Goal: Find specific page/section: Find specific page/section

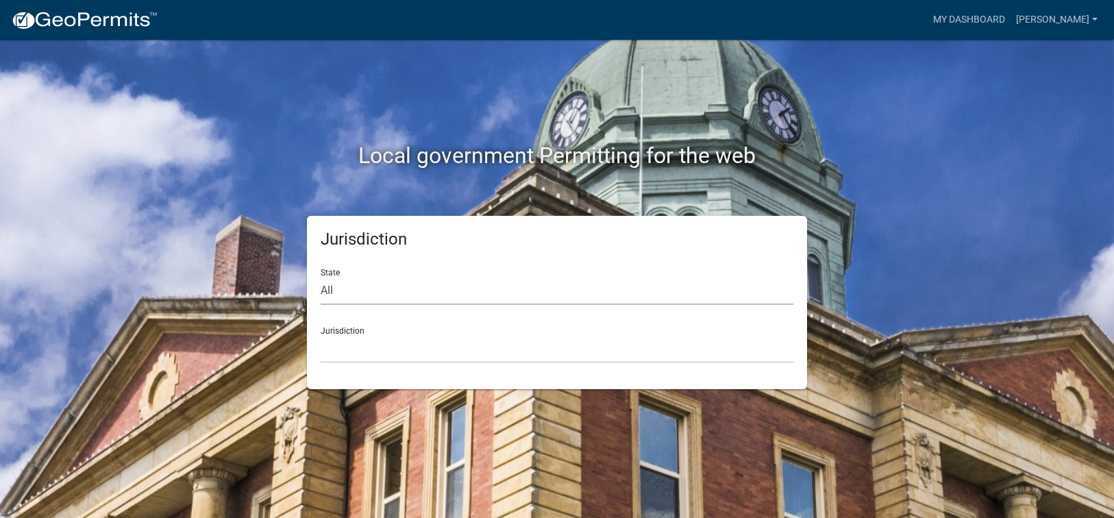
click at [339, 287] on select "All [US_STATE] [US_STATE] [US_STATE] [US_STATE] [US_STATE] [US_STATE] [US_STATE…" at bounding box center [557, 291] width 473 height 28
select select "[US_STATE]"
click at [321, 277] on select "All [US_STATE] [US_STATE] [US_STATE] [US_STATE] [US_STATE] [US_STATE] [US_STATE…" at bounding box center [557, 291] width 473 height 28
click at [352, 347] on select "[GEOGRAPHIC_DATA], [US_STATE][PERSON_NAME][GEOGRAPHIC_DATA], [US_STATE][PERSON_…" at bounding box center [557, 349] width 473 height 28
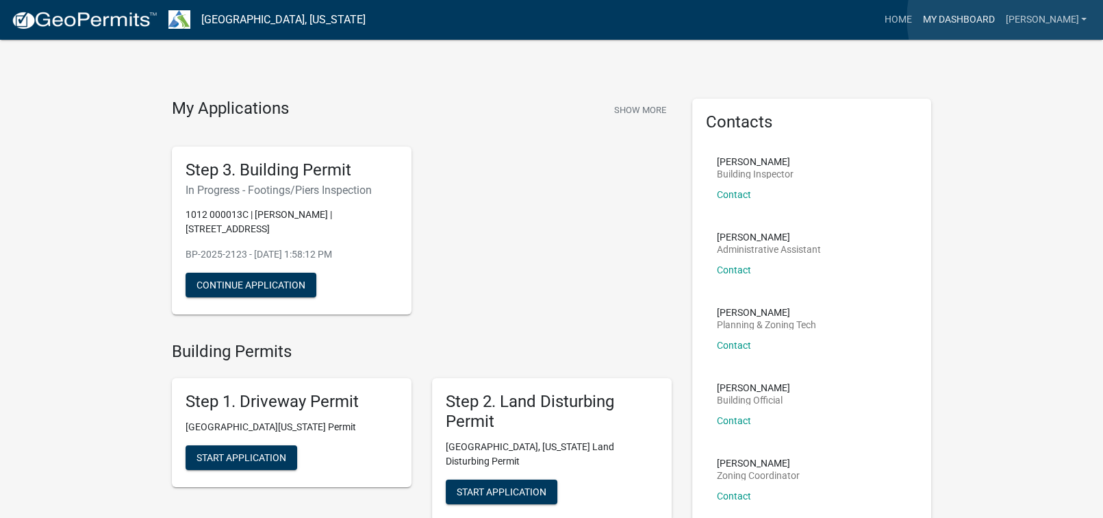
click at [1000, 18] on link "My Dashboard" at bounding box center [958, 20] width 83 height 26
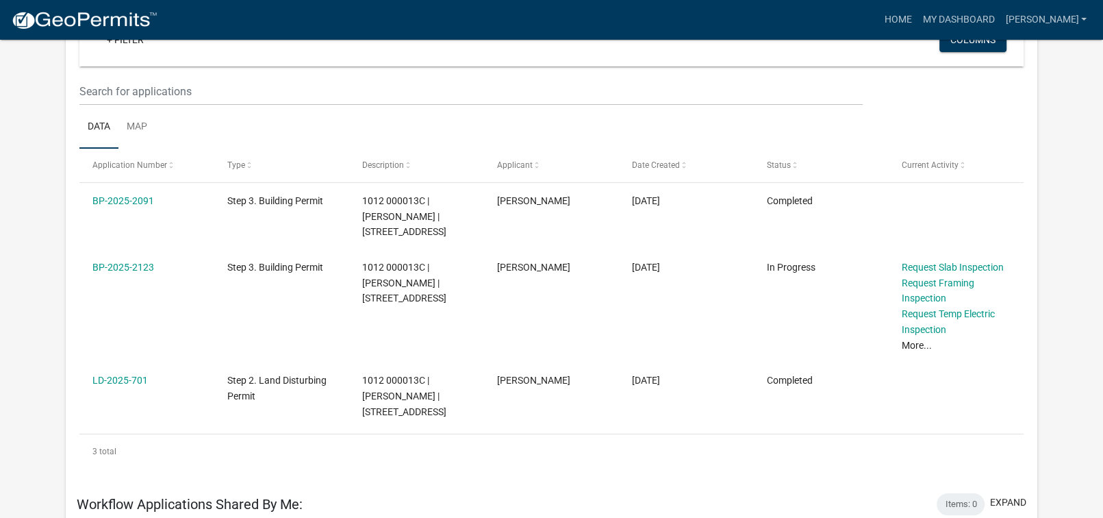
scroll to position [137, 0]
